Goal: Information Seeking & Learning: Learn about a topic

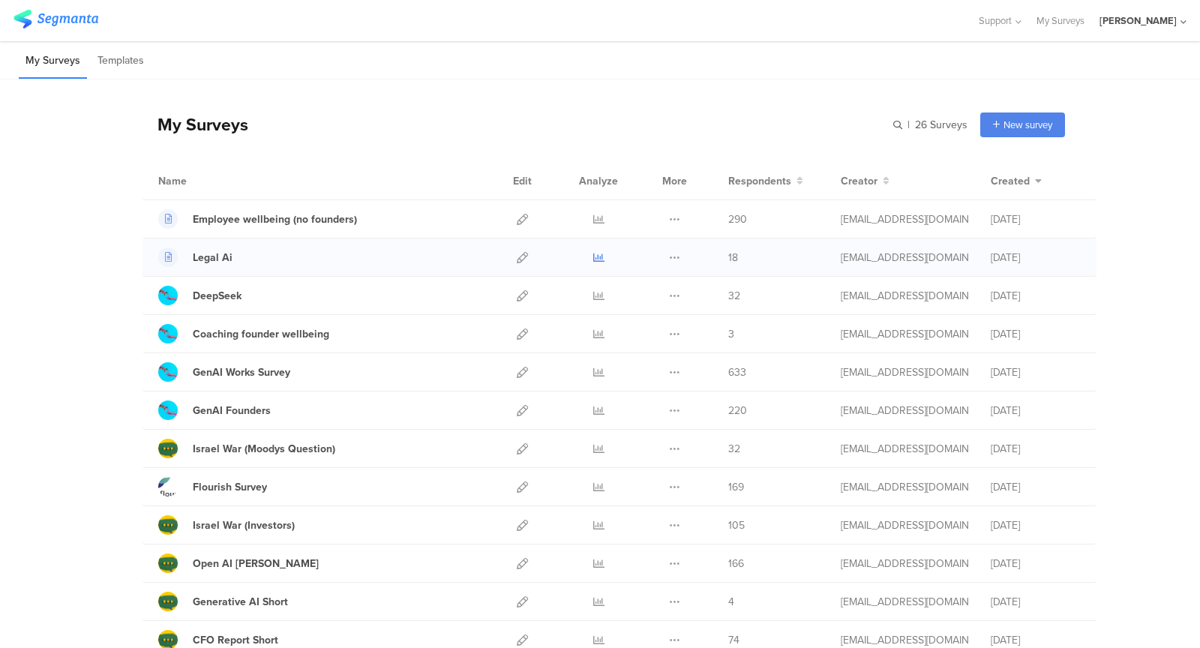
click at [598, 257] on icon at bounding box center [598, 257] width 11 height 11
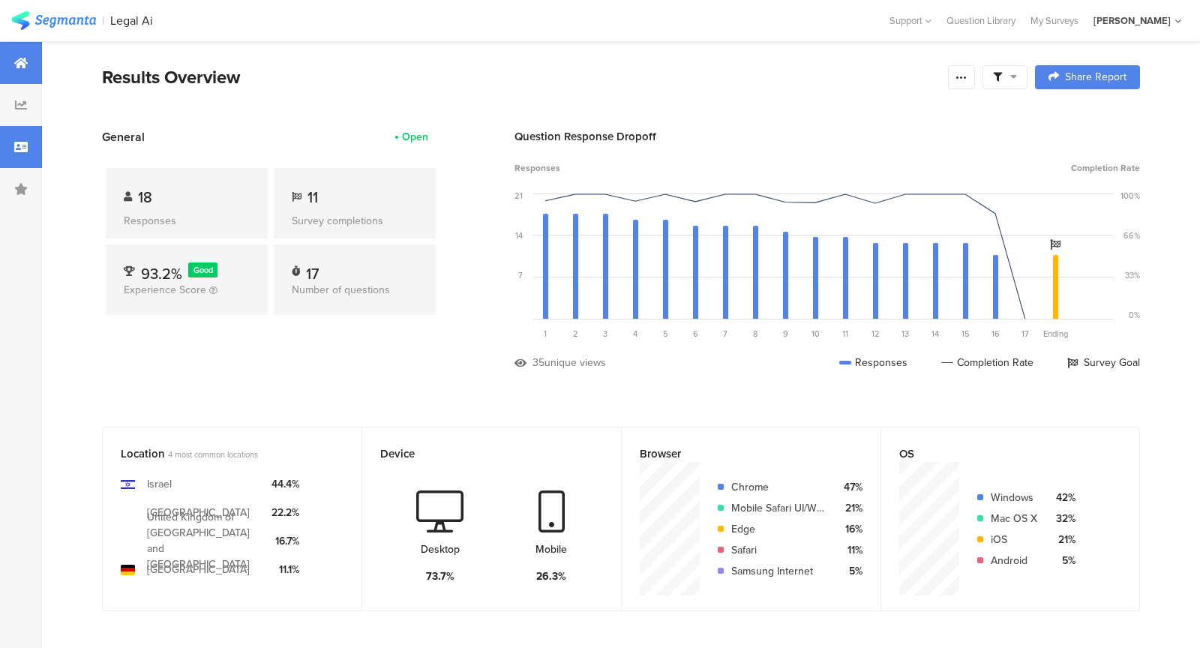
click at [6, 136] on div at bounding box center [21, 147] width 42 height 42
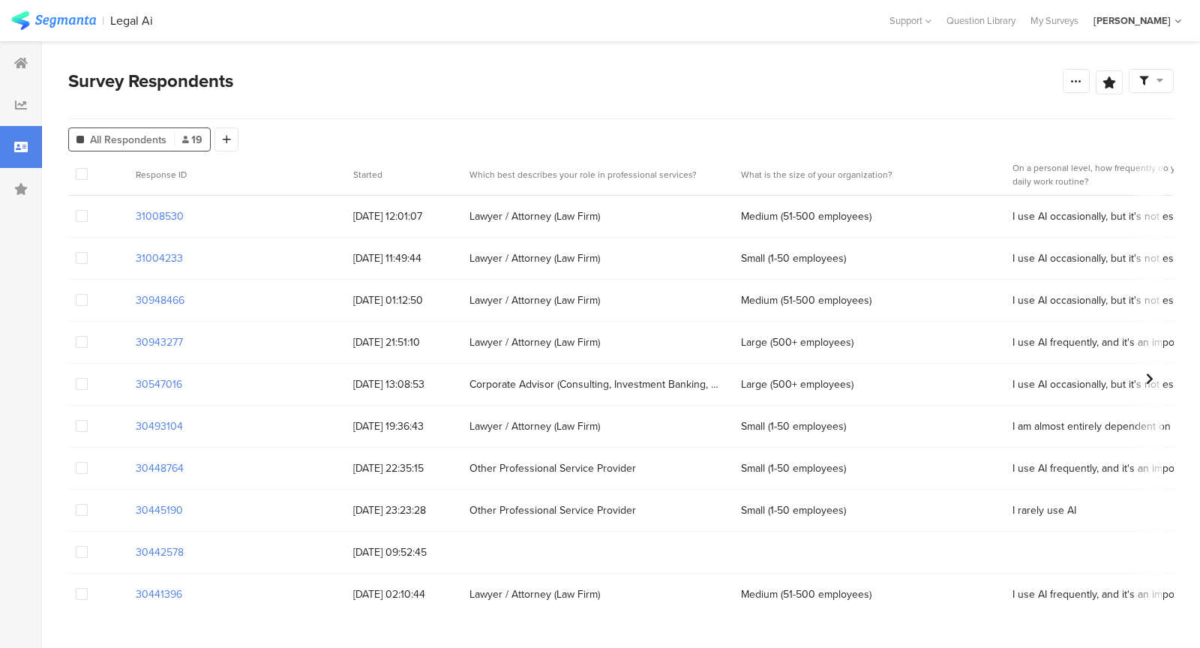
drag, startPoint x: 419, startPoint y: 218, endPoint x: 431, endPoint y: 314, distance: 96.0
click at [431, 314] on div "02/08/2025 01:12:50" at bounding box center [404, 300] width 116 height 31
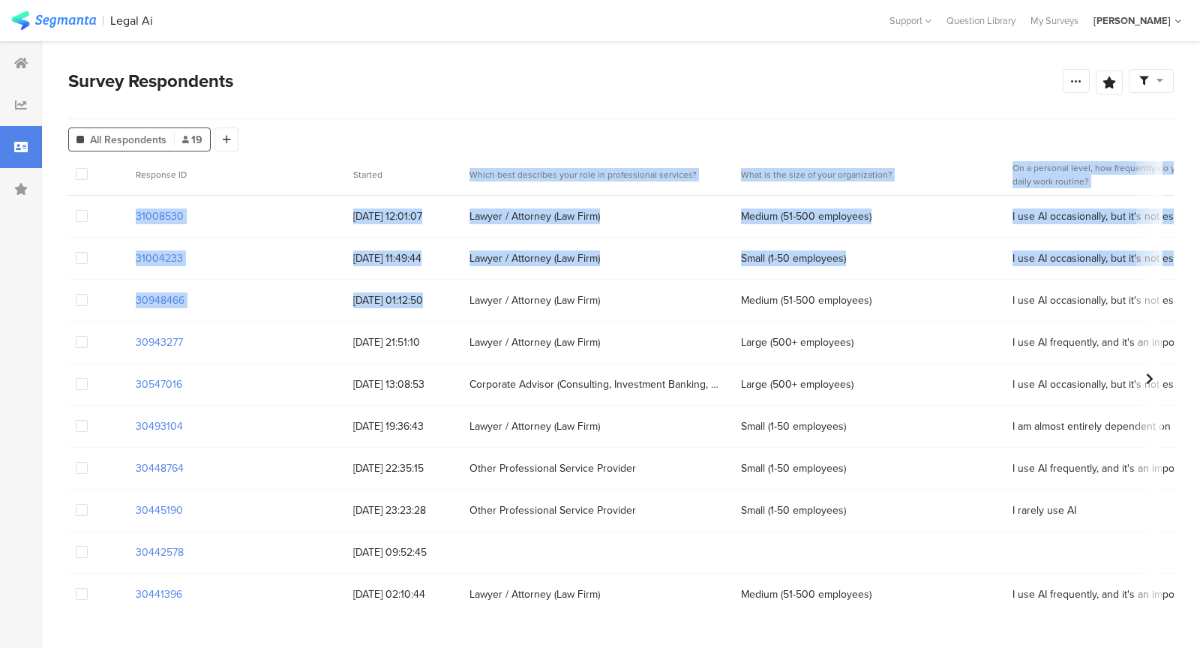
drag, startPoint x: 431, startPoint y: 314, endPoint x: 425, endPoint y: 183, distance: 130.7
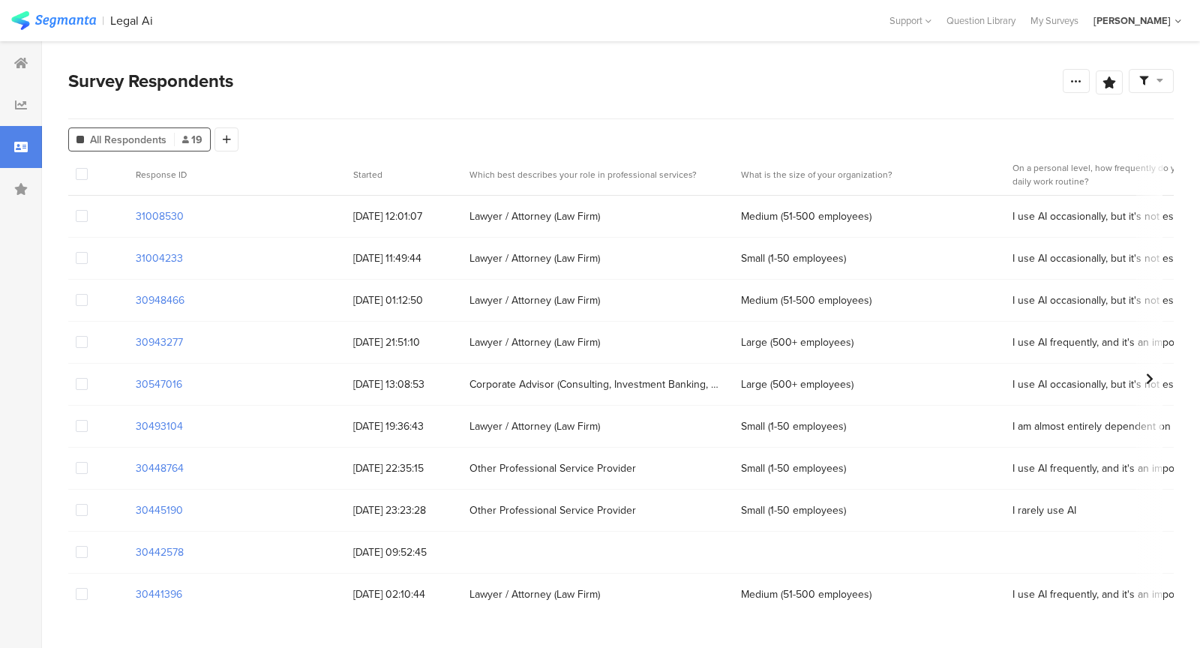
click at [425, 206] on div "11/08/2025 12:01:07" at bounding box center [404, 216] width 116 height 31
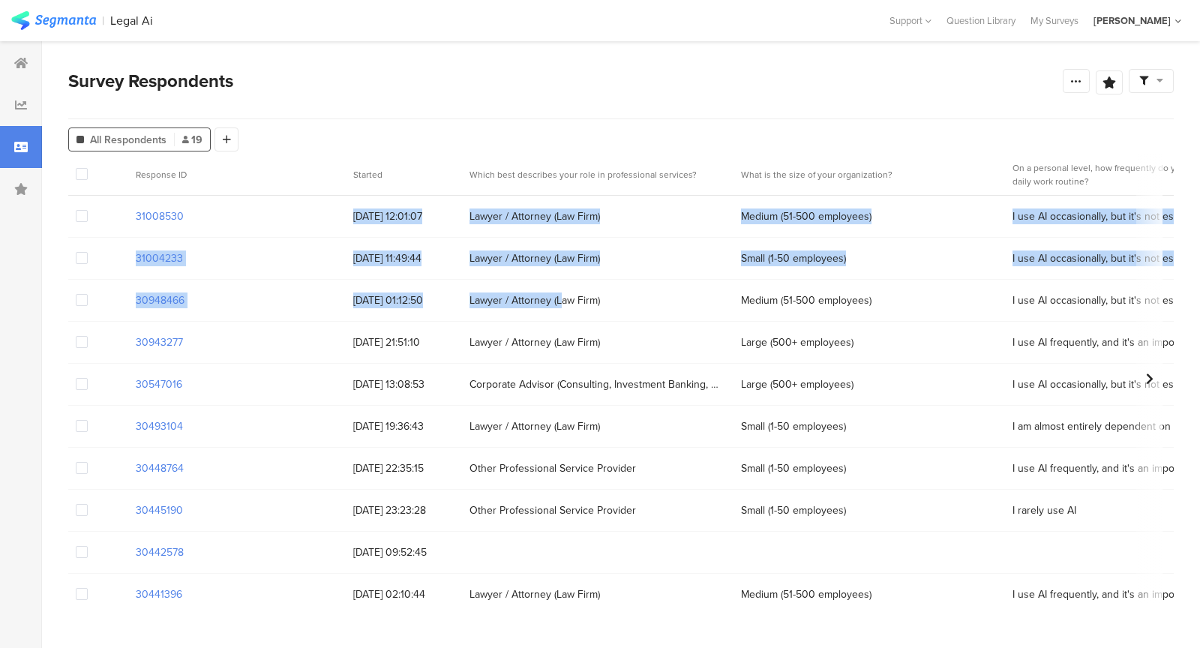
drag, startPoint x: 425, startPoint y: 206, endPoint x: 526, endPoint y: 296, distance: 135.5
click at [526, 296] on span "Lawyer / Attorney (Law Firm)" at bounding box center [535, 301] width 131 height 16
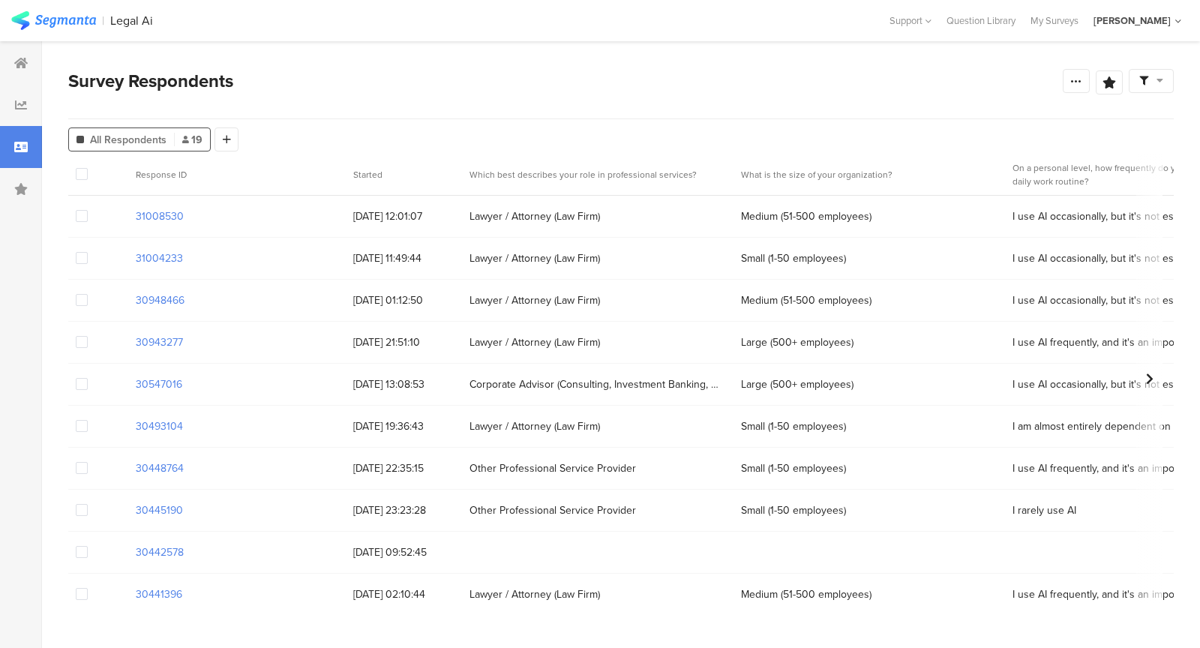
drag, startPoint x: 349, startPoint y: 334, endPoint x: 450, endPoint y: 338, distance: 101.3
click at [450, 338] on div "30/07/2025 21:51:10" at bounding box center [404, 342] width 116 height 31
click at [450, 338] on span "30/07/2025 21:51:10" at bounding box center [403, 343] width 101 height 16
drag, startPoint x: 450, startPoint y: 338, endPoint x: 381, endPoint y: 233, distance: 125.0
